Goal: Entertainment & Leisure: Consume media (video, audio)

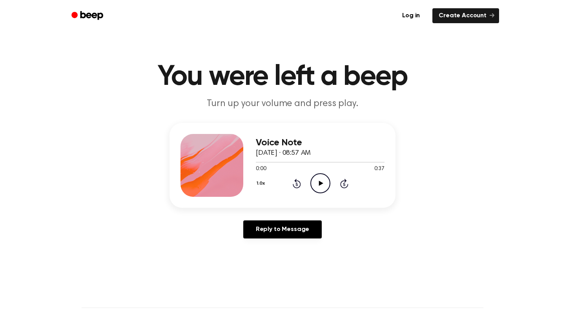
click at [328, 188] on circle at bounding box center [320, 183] width 19 height 19
click at [297, 181] on icon "Rewind 5 seconds" at bounding box center [297, 183] width 9 height 10
click at [297, 177] on div "1.0x Rewind 5 seconds Pause Audio Skip 5 seconds" at bounding box center [320, 183] width 129 height 20
click at [295, 185] on icon "Rewind 5 seconds" at bounding box center [297, 183] width 9 height 10
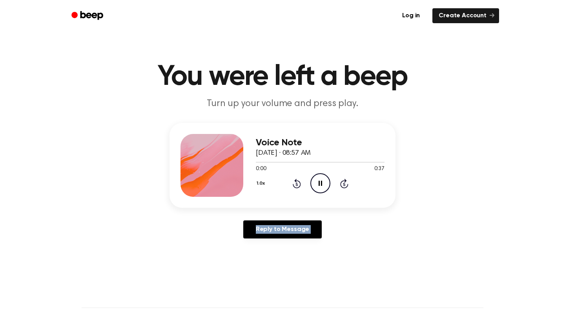
click at [295, 185] on icon "Rewind 5 seconds" at bounding box center [297, 183] width 9 height 10
click at [291, 177] on div "1.0x Rewind 5 seconds Play Audio Skip 5 seconds" at bounding box center [320, 183] width 129 height 20
click at [292, 182] on div "1.0x Rewind 5 seconds Play Audio Skip 5 seconds" at bounding box center [320, 183] width 129 height 20
click at [301, 188] on div "1.0x Rewind 5 seconds Play Audio Skip 5 seconds" at bounding box center [320, 183] width 129 height 20
click at [297, 183] on icon at bounding box center [297, 184] width 2 height 3
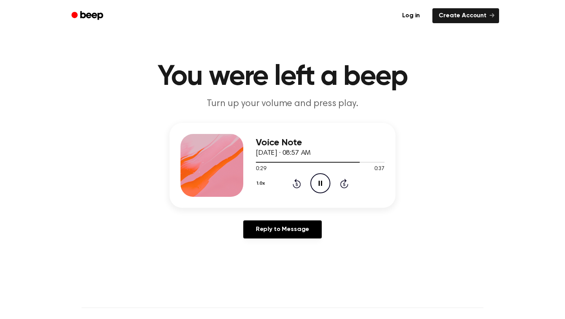
click at [297, 182] on icon "Rewind 5 seconds" at bounding box center [297, 183] width 9 height 10
click at [299, 180] on icon "Rewind 5 seconds" at bounding box center [297, 183] width 9 height 10
click at [255, 184] on div "Voice Note [DATE] · 08:57 AM 0:32 0:37 Your browser does not support the [objec…" at bounding box center [283, 165] width 226 height 85
click at [261, 181] on button "1.0x" at bounding box center [262, 183] width 12 height 13
click at [272, 273] on span "2.0x" at bounding box center [269, 274] width 10 height 8
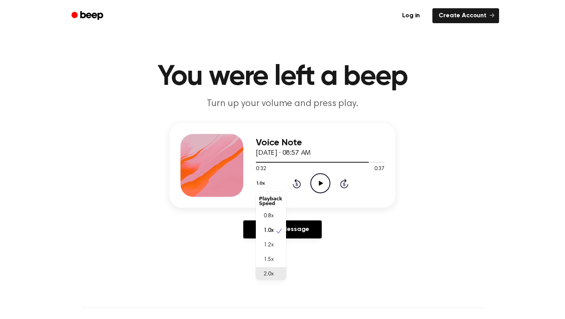
scroll to position [2, 0]
click at [314, 183] on icon "Play Audio" at bounding box center [321, 183] width 20 height 20
click at [261, 178] on button "2.0x" at bounding box center [262, 183] width 13 height 13
click at [267, 210] on div "0.8x" at bounding box center [271, 214] width 30 height 15
click at [299, 182] on icon at bounding box center [297, 183] width 8 height 9
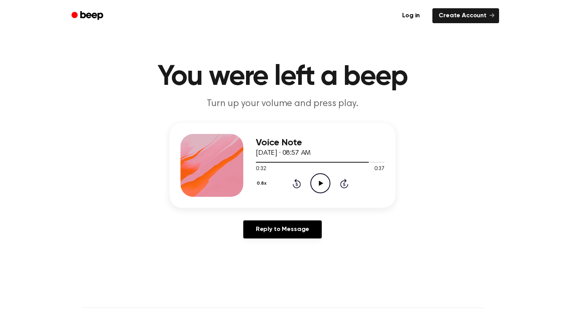
click at [299, 182] on icon at bounding box center [297, 183] width 8 height 9
click at [318, 185] on icon "Play Audio" at bounding box center [321, 183] width 20 height 20
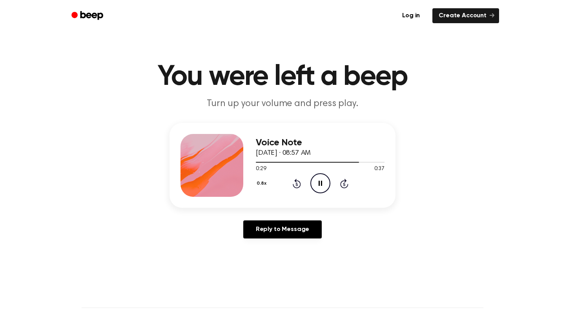
click at [318, 184] on icon "Pause Audio" at bounding box center [321, 183] width 20 height 20
click at [297, 181] on icon at bounding box center [297, 183] width 8 height 9
